Goal: Task Accomplishment & Management: Manage account settings

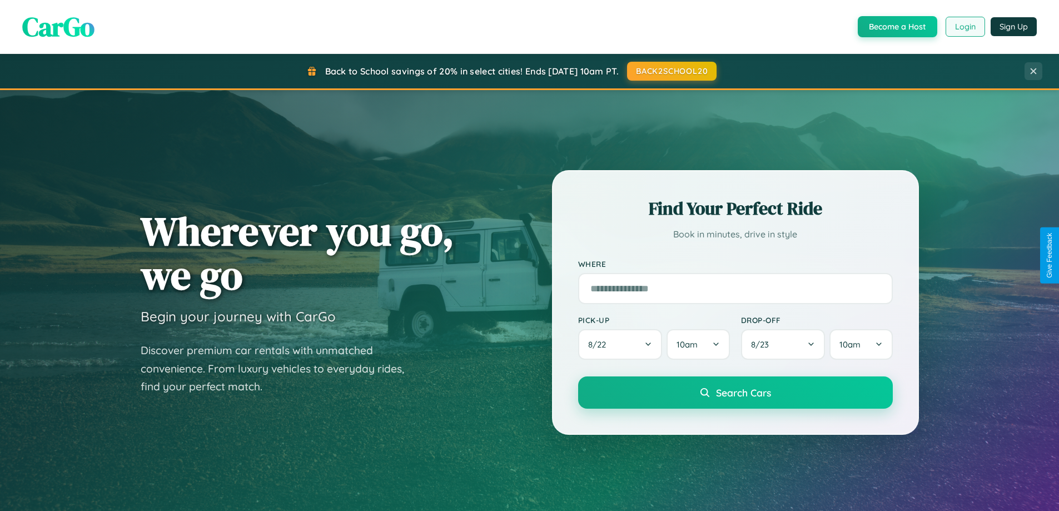
click at [964, 27] on button "Login" at bounding box center [964, 27] width 39 height 20
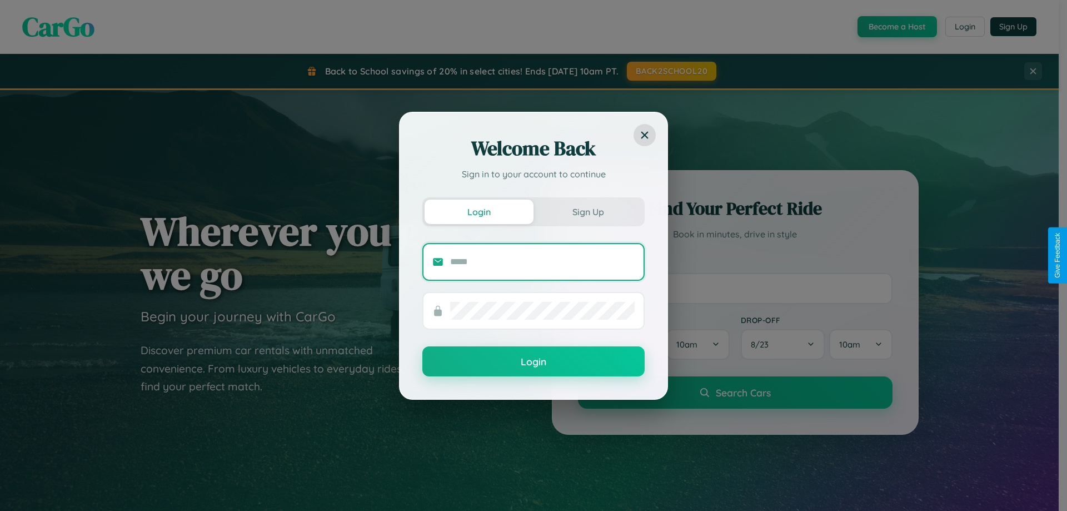
click at [542, 261] on input "text" at bounding box center [542, 262] width 185 height 18
type input "**********"
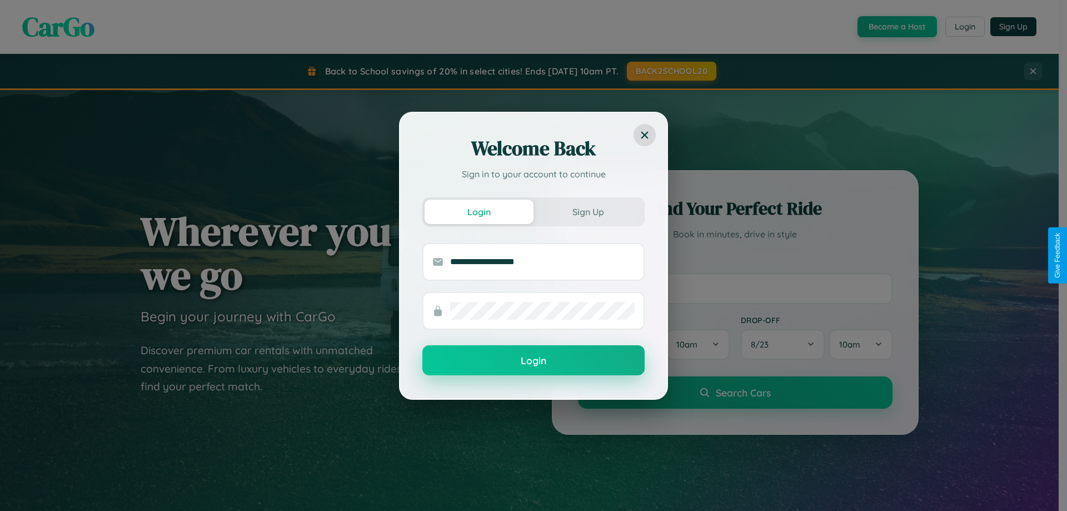
click at [534, 361] on button "Login" at bounding box center [533, 360] width 222 height 30
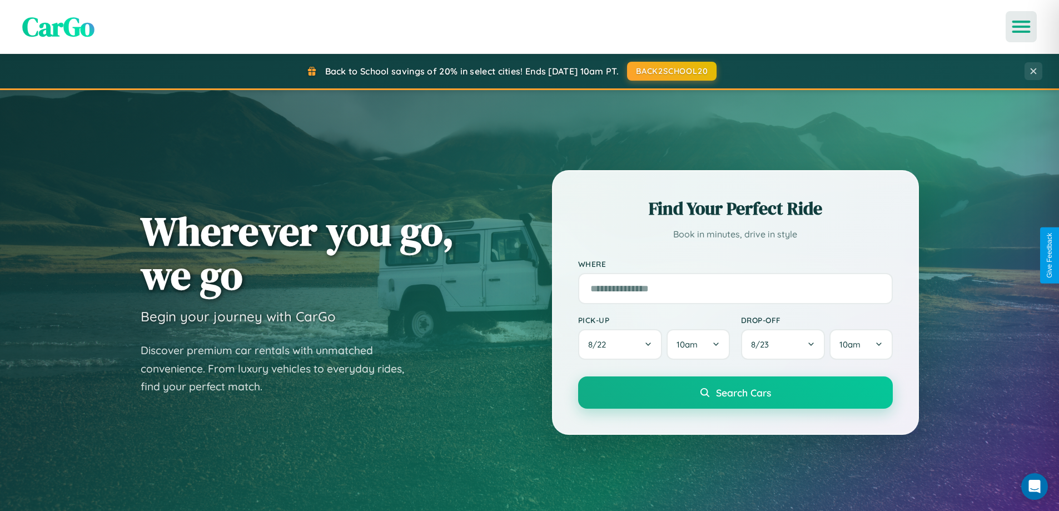
click at [1021, 27] on icon "Open menu" at bounding box center [1021, 27] width 16 height 10
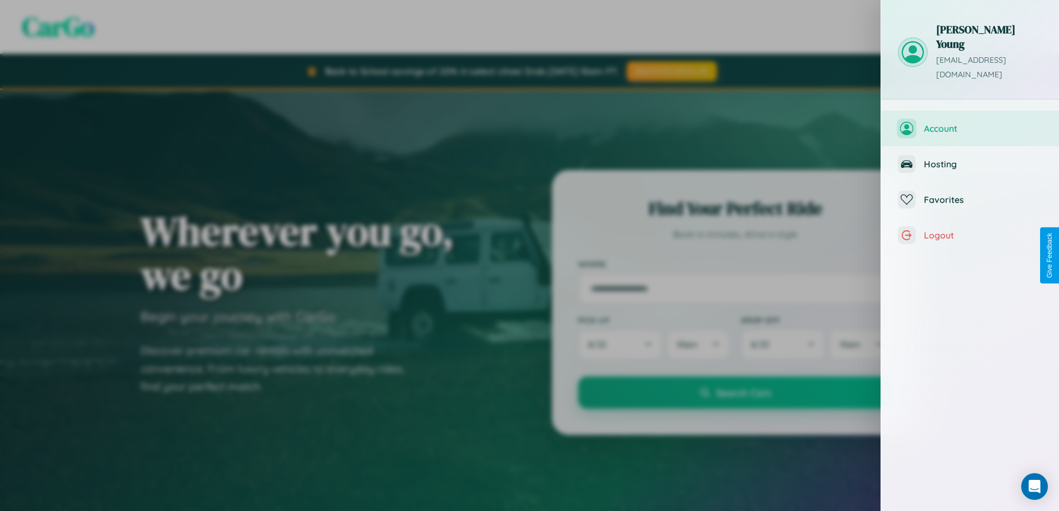
click at [970, 123] on span "Account" at bounding box center [983, 128] width 118 height 11
